Goal: Task Accomplishment & Management: Manage account settings

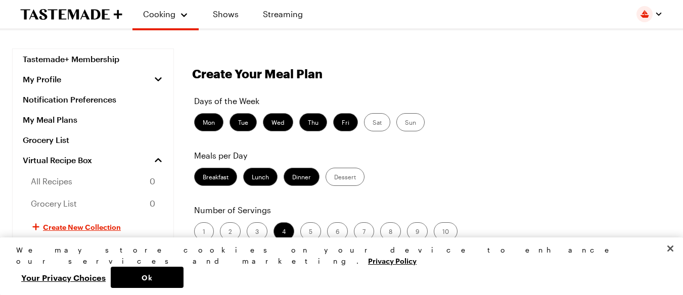
scroll to position [168, 0]
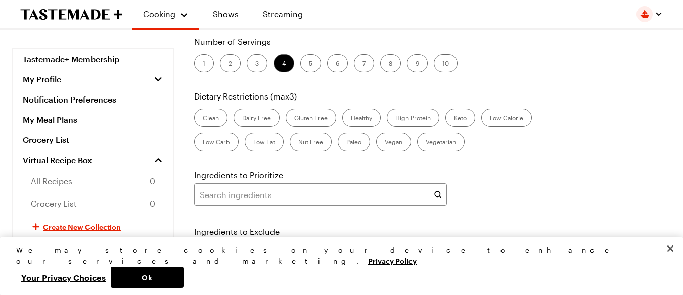
drag, startPoint x: 224, startPoint y: 66, endPoint x: 494, endPoint y: 80, distance: 270.4
click at [224, 66] on label "2" at bounding box center [230, 63] width 21 height 18
click at [229, 64] on input "2" at bounding box center [229, 64] width 0 height 0
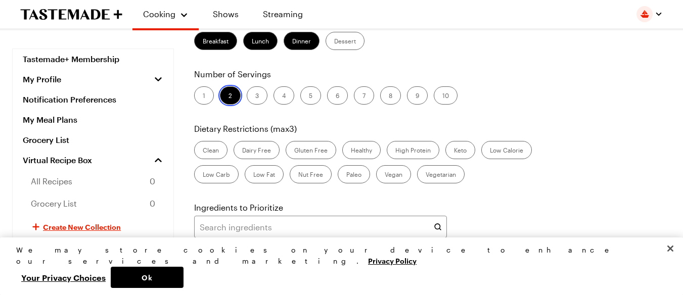
scroll to position [134, 0]
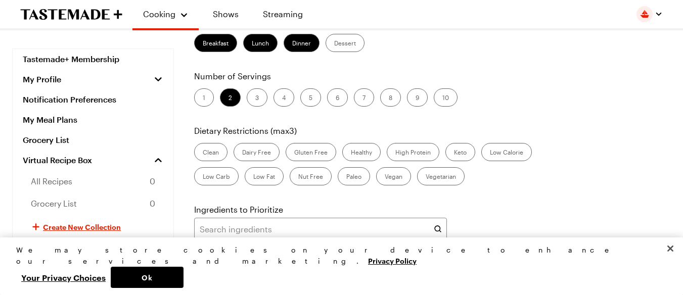
click at [406, 149] on label "High Protein" at bounding box center [413, 152] width 53 height 18
click at [396, 153] on Protein "High Protein" at bounding box center [396, 153] width 0 height 0
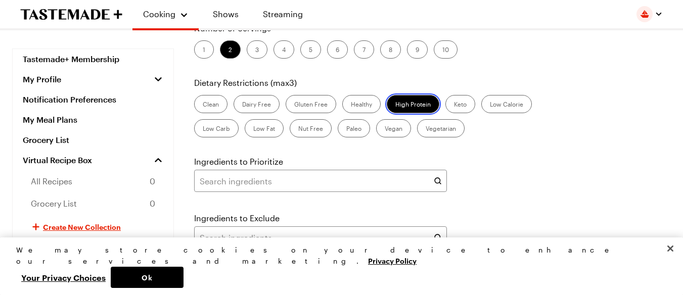
scroll to position [302, 0]
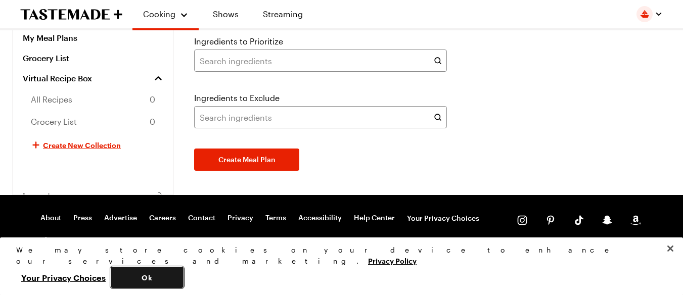
click at [184, 276] on button "Ok" at bounding box center [147, 277] width 73 height 21
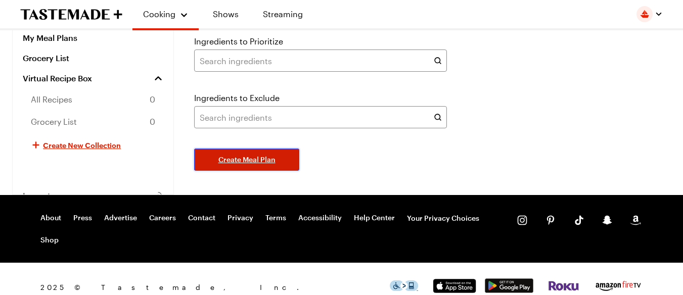
click at [235, 159] on span "Create Meal Plan" at bounding box center [247, 160] width 57 height 10
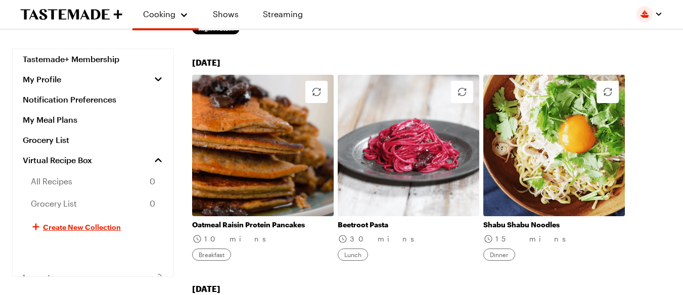
scroll to position [168, 0]
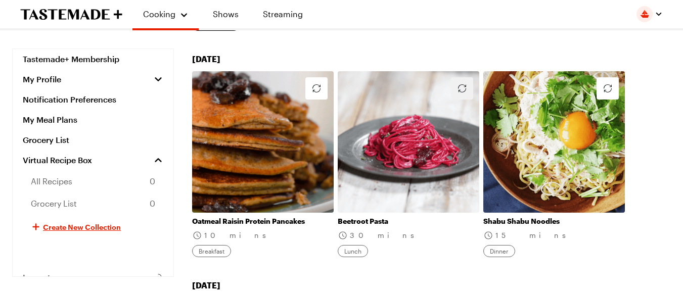
click at [464, 82] on icon "button" at bounding box center [462, 88] width 12 height 12
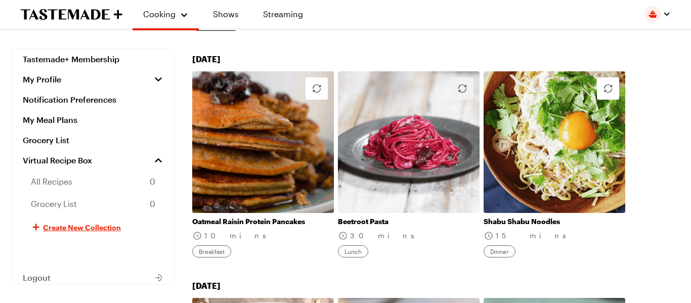
click at [459, 84] on icon "button" at bounding box center [462, 88] width 8 height 8
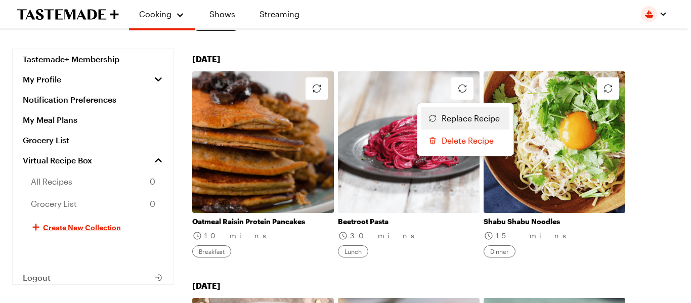
click at [458, 112] on span "Replace Recipe" at bounding box center [471, 118] width 58 height 12
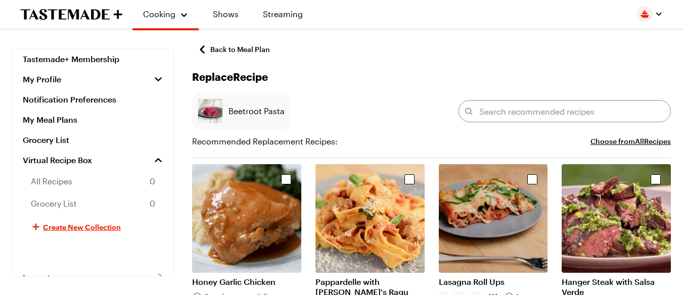
scroll to position [406, 0]
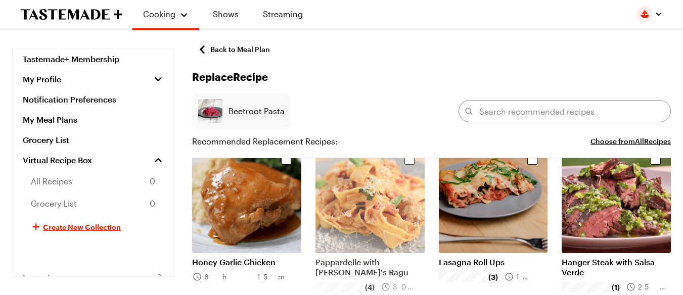
click at [408, 161] on div "Select recipe" at bounding box center [410, 160] width 10 height 10
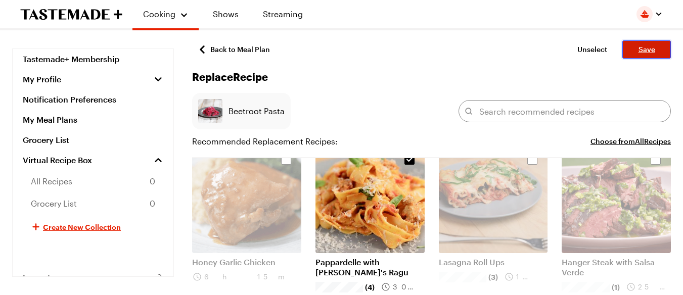
click at [649, 42] on button "Save" at bounding box center [647, 49] width 49 height 18
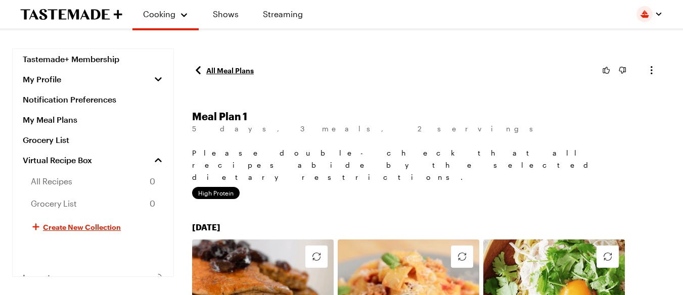
scroll to position [168, 0]
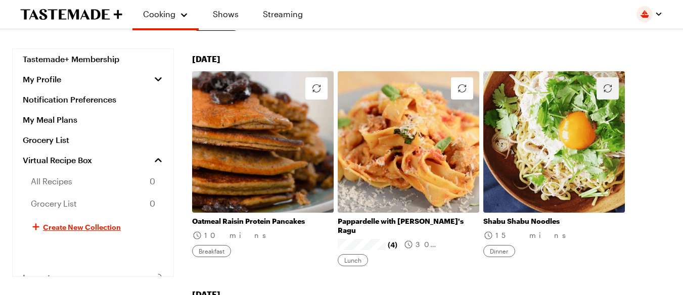
click at [610, 82] on icon "button" at bounding box center [608, 88] width 12 height 12
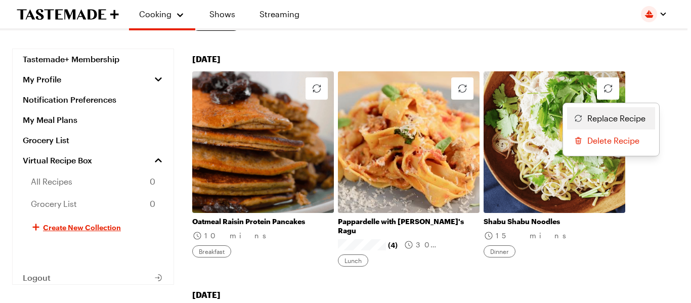
click at [609, 112] on span "Replace Recipe" at bounding box center [616, 118] width 58 height 12
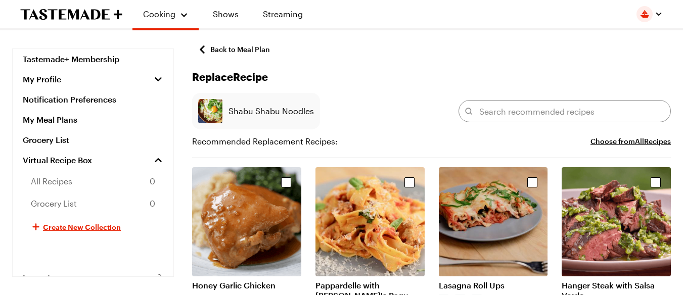
scroll to position [573, 0]
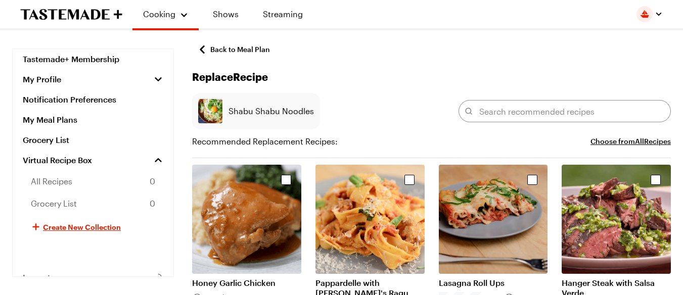
click at [533, 178] on div "Select recipe" at bounding box center [533, 180] width 10 height 10
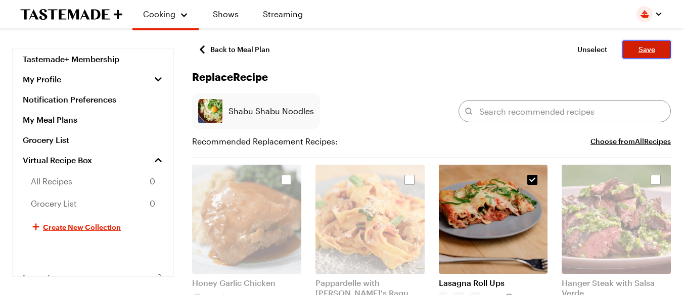
click at [653, 56] on button "Save" at bounding box center [647, 49] width 49 height 18
click at [653, 56] on div "Unselect Save" at bounding box center [619, 49] width 103 height 18
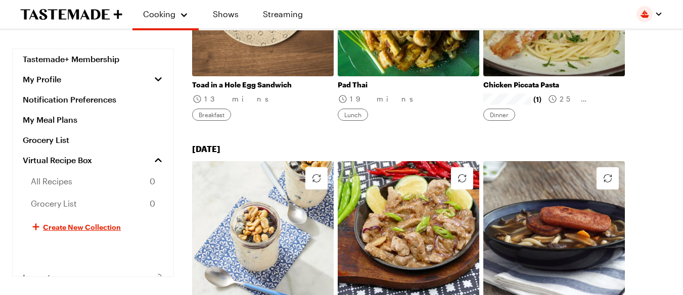
scroll to position [997, 0]
